Goal: Find specific page/section: Find specific page/section

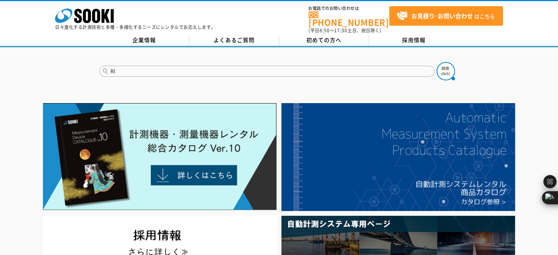
type input "RI"
click at [436, 62] on button at bounding box center [445, 71] width 18 height 18
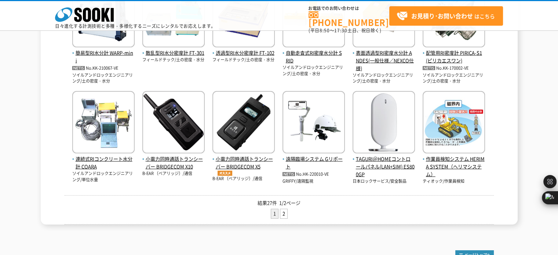
scroll to position [311, 0]
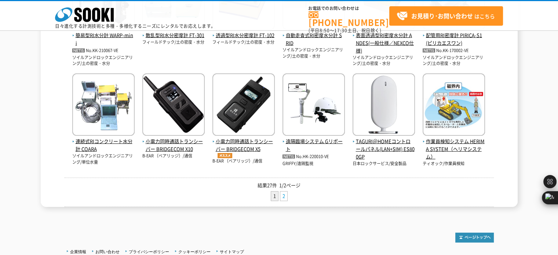
click at [283, 195] on link "2" at bounding box center [283, 195] width 7 height 9
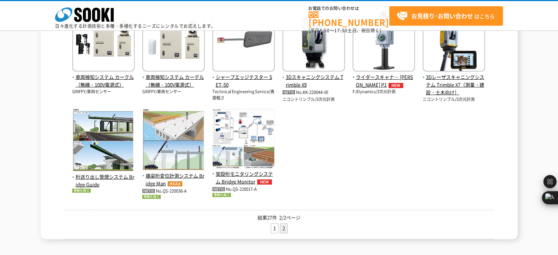
scroll to position [175, 0]
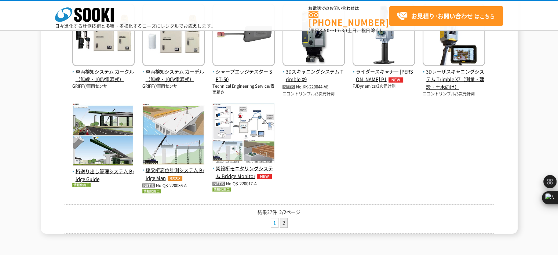
click at [275, 218] on link "1" at bounding box center [274, 222] width 7 height 9
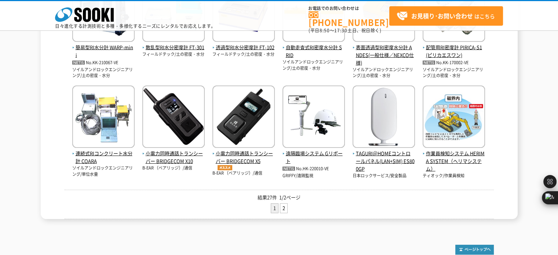
scroll to position [271, 0]
